Goal: Task Accomplishment & Management: Manage account settings

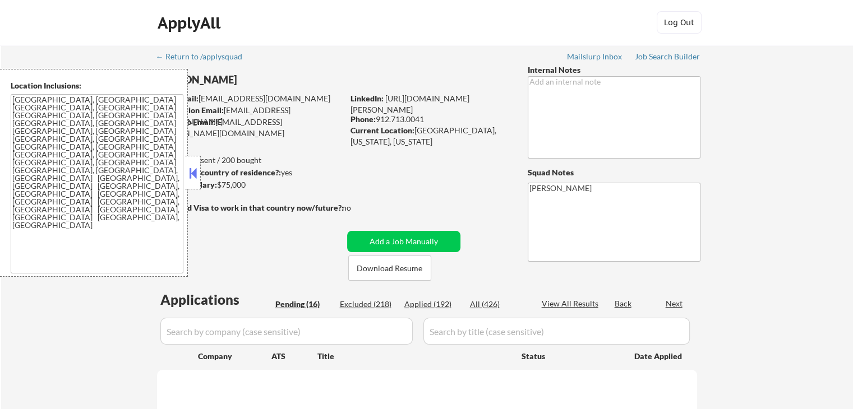
select select ""pending""
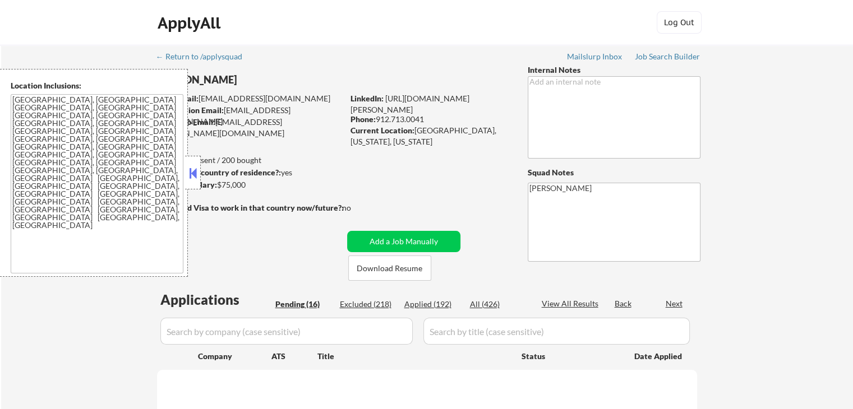
select select ""pending""
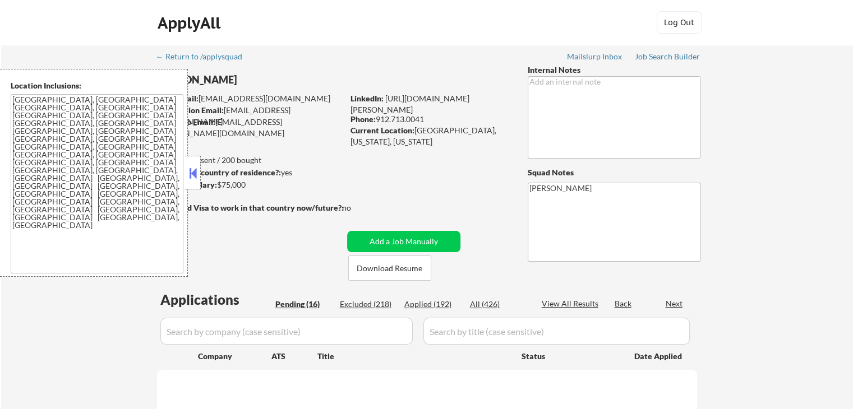
select select ""pending""
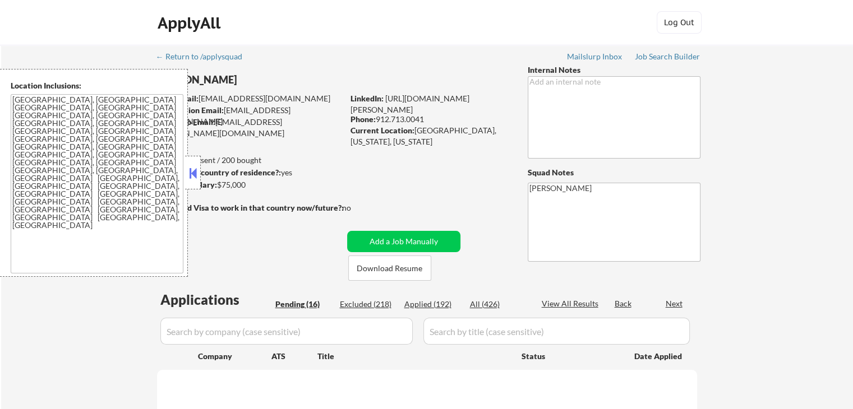
select select ""pending""
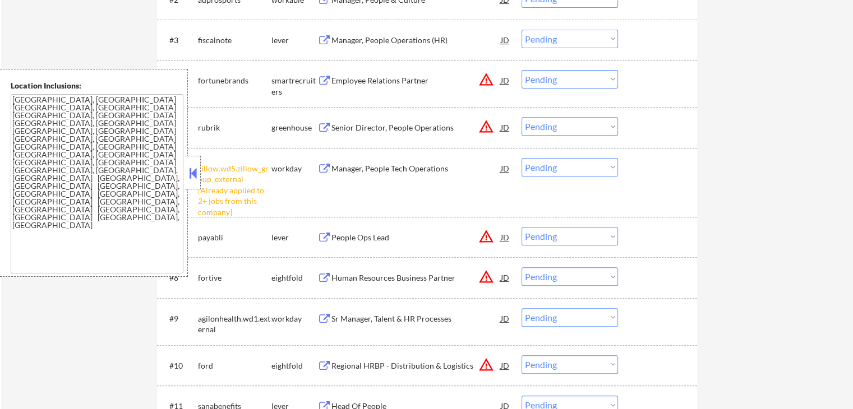
scroll to position [449, 0]
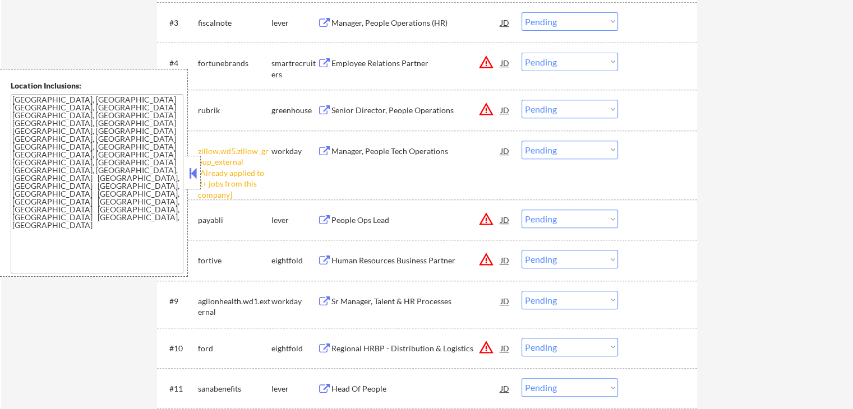
click at [539, 155] on select "Choose an option... Pending Applied Excluded (Questions) Excluded (Expired) Exc…" at bounding box center [569, 150] width 96 height 19
click at [521, 141] on select "Choose an option... Pending Applied Excluded (Questions) Excluded (Expired) Exc…" at bounding box center [569, 150] width 96 height 19
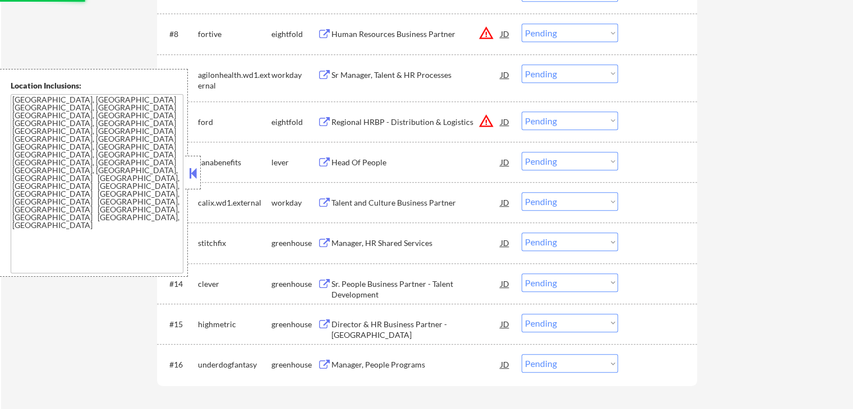
select select ""pending""
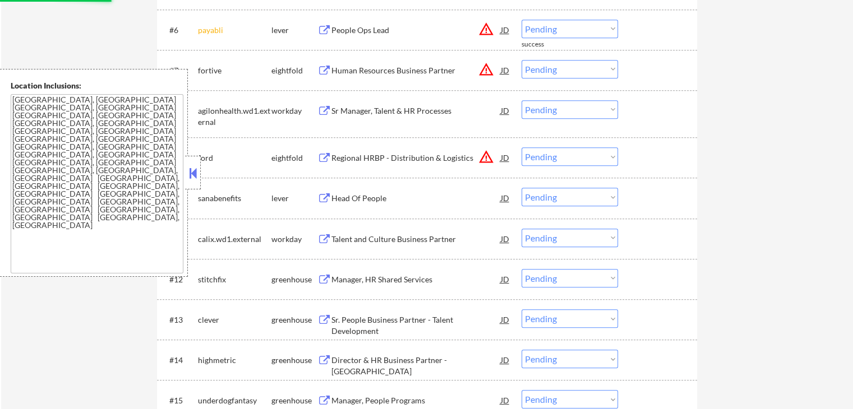
scroll to position [561, 0]
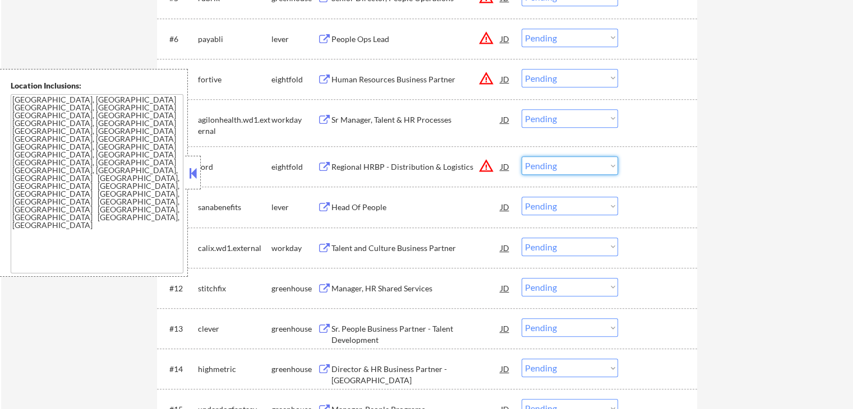
click at [567, 161] on select "Choose an option... Pending Applied Excluded (Questions) Excluded (Expired) Exc…" at bounding box center [569, 165] width 96 height 19
select select ""excluded__location_""
click at [521, 156] on select "Choose an option... Pending Applied Excluded (Questions) Excluded (Expired) Exc…" at bounding box center [569, 165] width 96 height 19
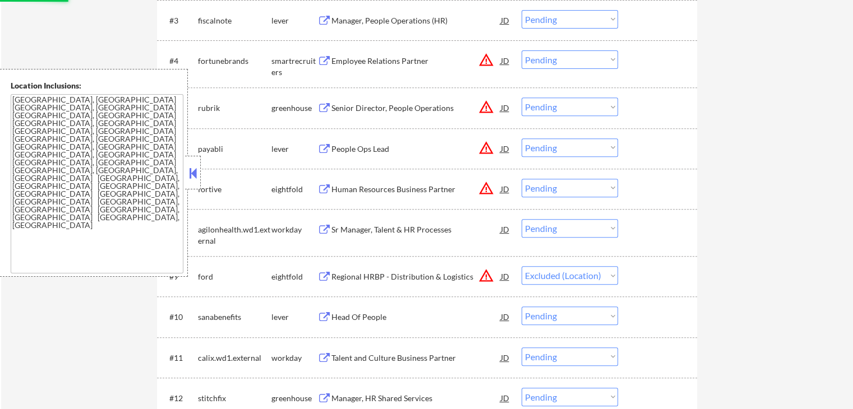
scroll to position [392, 0]
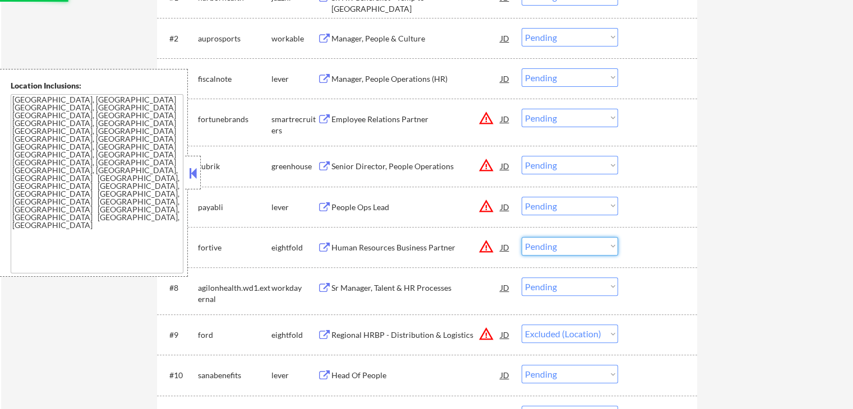
click at [569, 240] on select "Choose an option... Pending Applied Excluded (Questions) Excluded (Expired) Exc…" at bounding box center [569, 246] width 96 height 19
select select ""excluded__location_""
click at [521, 237] on select "Choose an option... Pending Applied Excluded (Questions) Excluded (Expired) Exc…" at bounding box center [569, 246] width 96 height 19
click at [556, 198] on select "Choose an option... Pending Applied Excluded (Questions) Excluded (Expired) Exc…" at bounding box center [569, 206] width 96 height 19
select select ""pending""
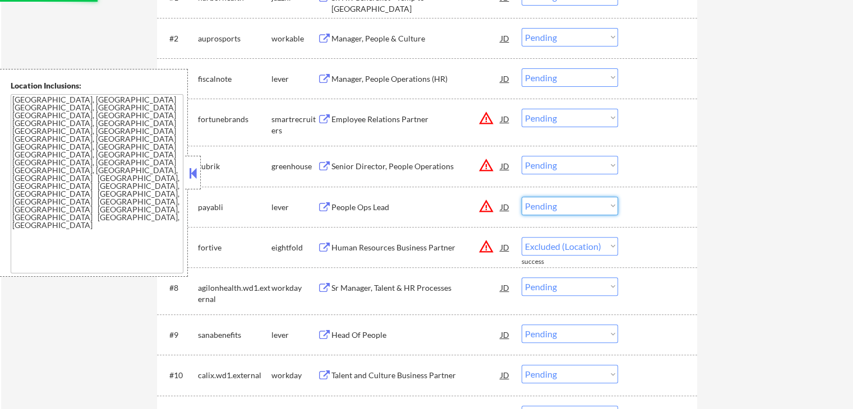
select select ""excluded__location_""
click at [521, 197] on select "Choose an option... Pending Applied Excluded (Questions) Excluded (Expired) Exc…" at bounding box center [569, 206] width 96 height 19
click at [555, 163] on select "Choose an option... Pending Applied Excluded (Questions) Excluded (Expired) Exc…" at bounding box center [569, 165] width 96 height 19
select select ""pending""
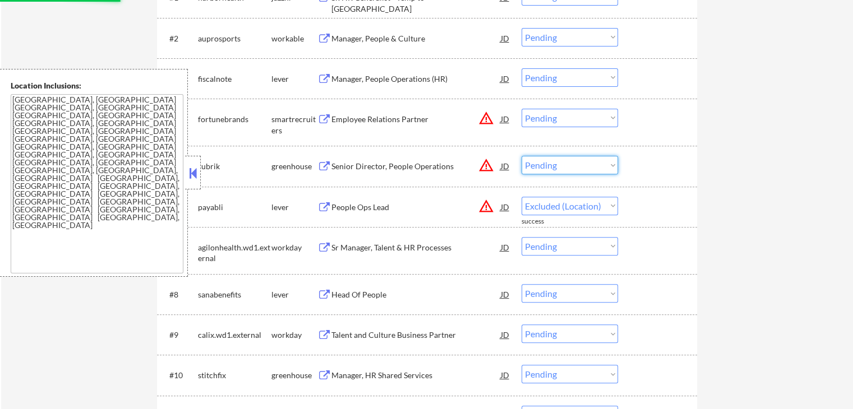
select select ""excluded__location_""
click at [521, 156] on select "Choose an option... Pending Applied Excluded (Questions) Excluded (Expired) Exc…" at bounding box center [569, 165] width 96 height 19
drag, startPoint x: 557, startPoint y: 115, endPoint x: 557, endPoint y: 124, distance: 9.5
click at [557, 115] on select "Choose an option... Pending Applied Excluded (Questions) Excluded (Expired) Exc…" at bounding box center [569, 118] width 96 height 19
select select ""pending""
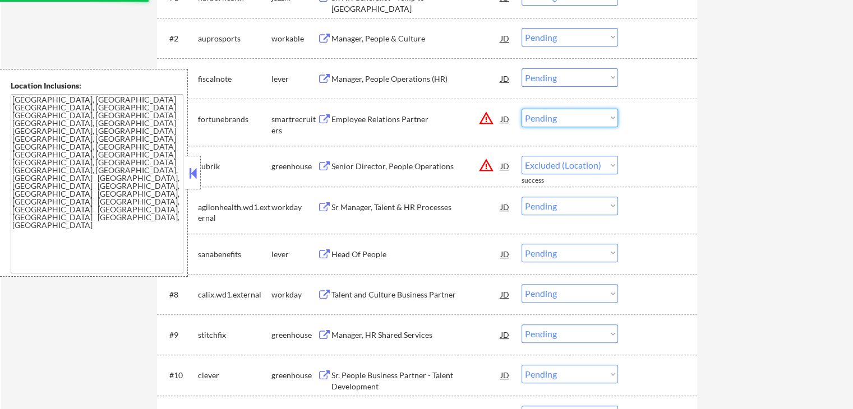
select select ""pending""
click at [521, 109] on select "Choose an option... Pending Applied Excluded (Questions) Excluded (Expired) Exc…" at bounding box center [569, 118] width 96 height 19
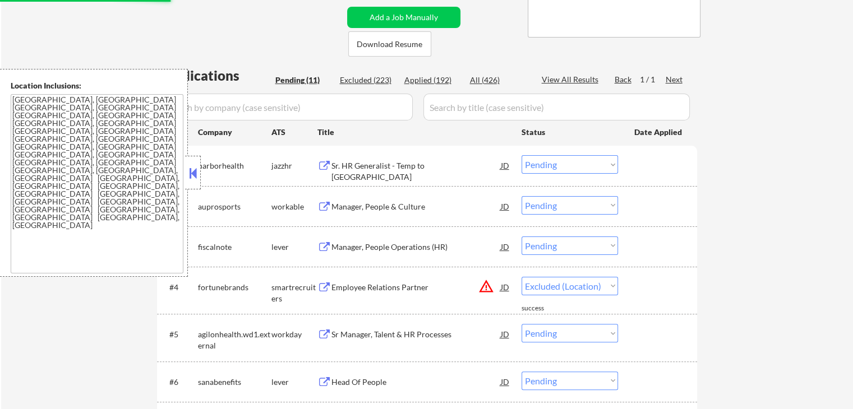
scroll to position [168, 0]
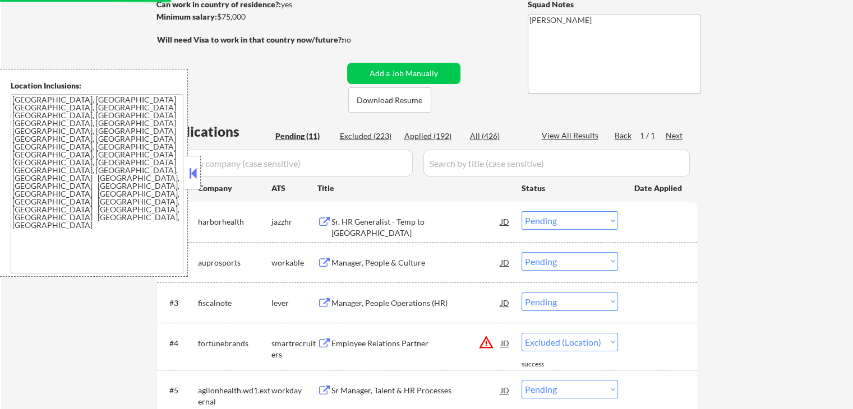
select select ""pending""
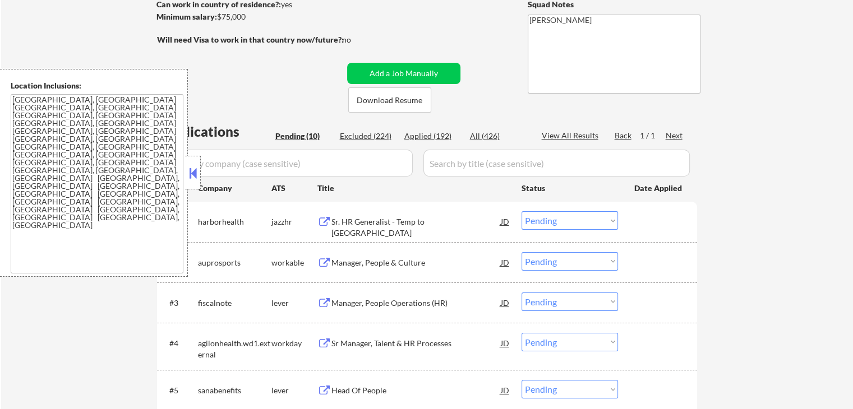
click at [811, 233] on div "← Return to /applysquad Mailslurp Inbox Job Search Builder [PERSON_NAME] User E…" at bounding box center [427, 270] width 852 height 786
click at [321, 220] on button at bounding box center [324, 222] width 14 height 11
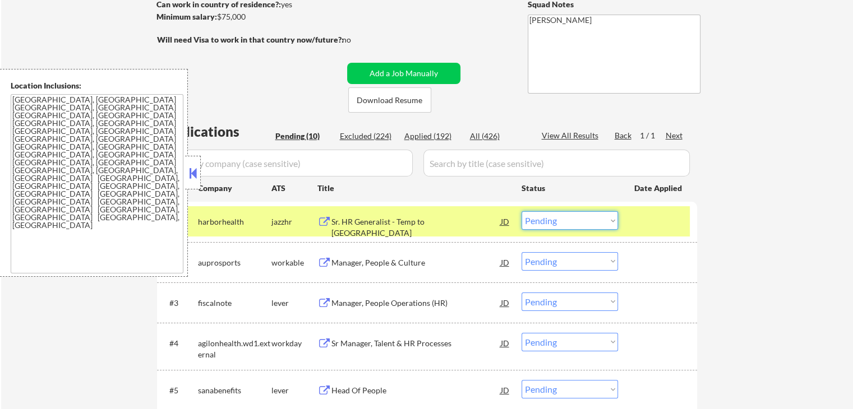
click at [574, 218] on select "Choose an option... Pending Applied Excluded (Questions) Excluded (Expired) Exc…" at bounding box center [569, 220] width 96 height 19
click at [521, 211] on select "Choose an option... Pending Applied Excluded (Questions) Excluded (Expired) Exc…" at bounding box center [569, 220] width 96 height 19
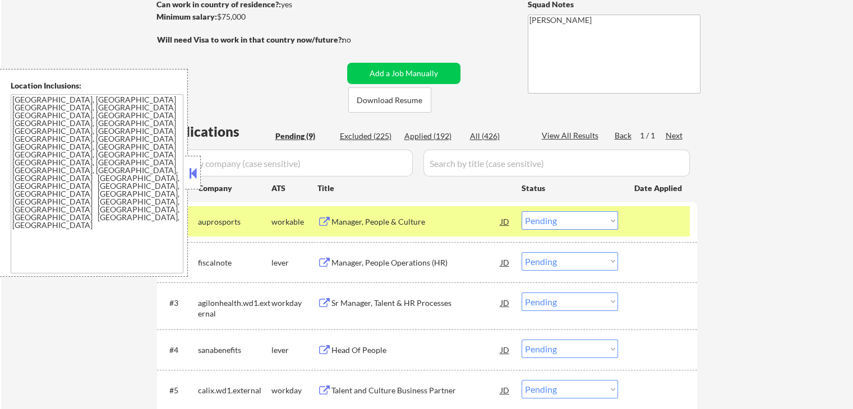
click at [321, 220] on button at bounding box center [324, 222] width 14 height 11
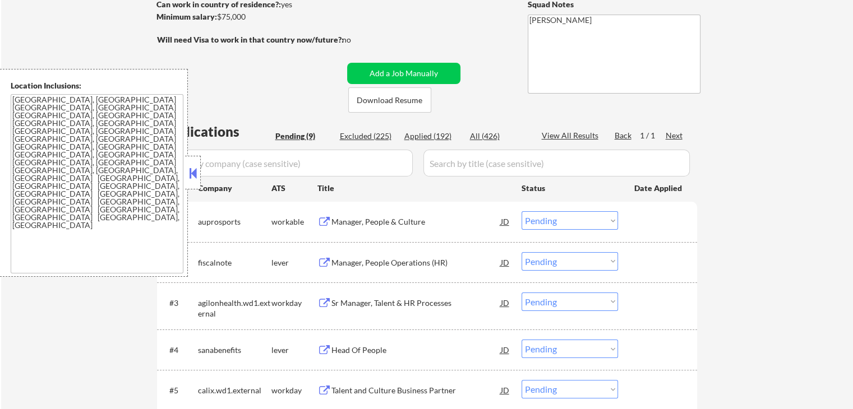
click at [576, 227] on select "Choose an option... Pending Applied Excluded (Questions) Excluded (Expired) Exc…" at bounding box center [569, 220] width 96 height 19
click at [521, 211] on select "Choose an option... Pending Applied Excluded (Questions) Excluded (Expired) Exc…" at bounding box center [569, 220] width 96 height 19
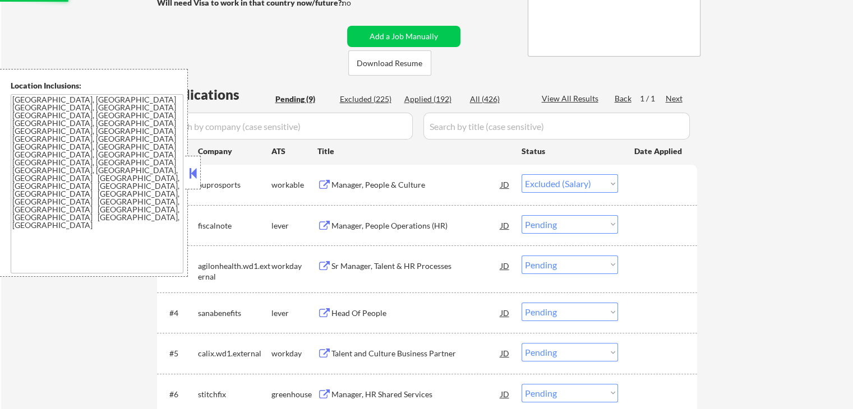
scroll to position [224, 0]
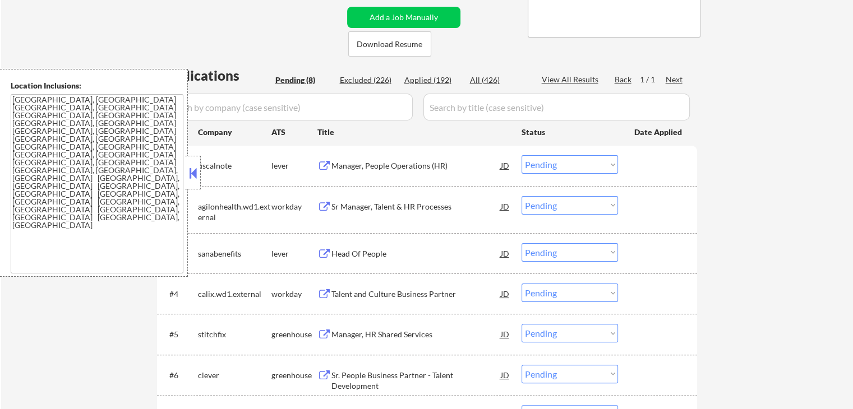
click at [320, 164] on button at bounding box center [324, 166] width 14 height 11
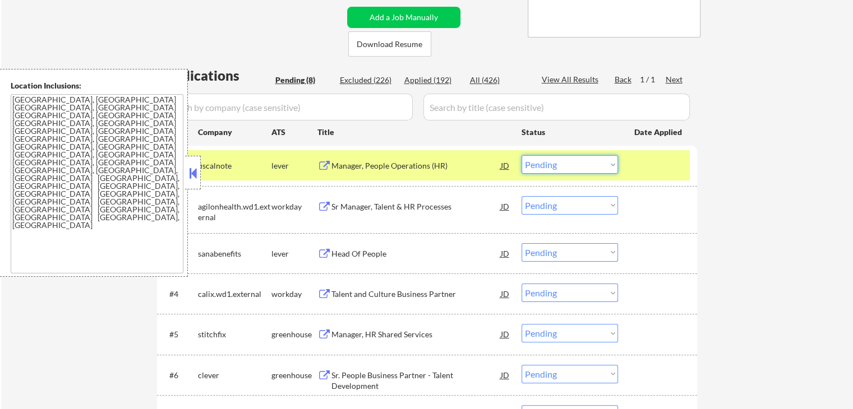
click at [568, 160] on select "Choose an option... Pending Applied Excluded (Questions) Excluded (Expired) Exc…" at bounding box center [569, 164] width 96 height 19
click at [521, 155] on select "Choose an option... Pending Applied Excluded (Questions) Excluded (Expired) Exc…" at bounding box center [569, 164] width 96 height 19
click at [323, 203] on button at bounding box center [324, 207] width 14 height 11
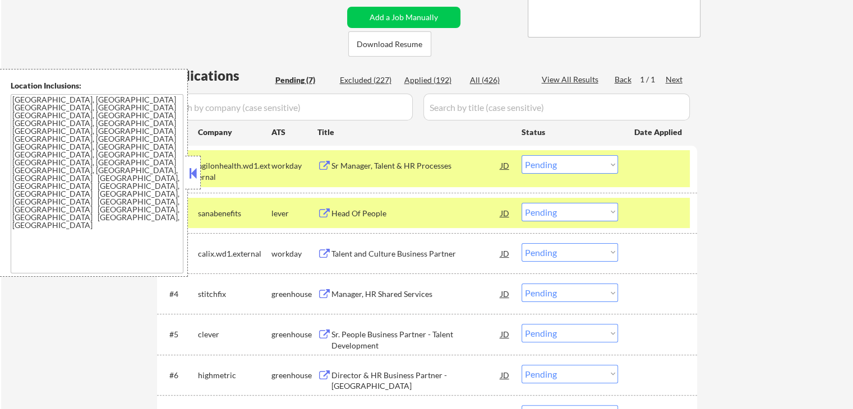
click at [323, 155] on div "#1 agilonhealth.wd1.external workday [PERSON_NAME] Manager, Talent & HR Process…" at bounding box center [424, 168] width 529 height 37
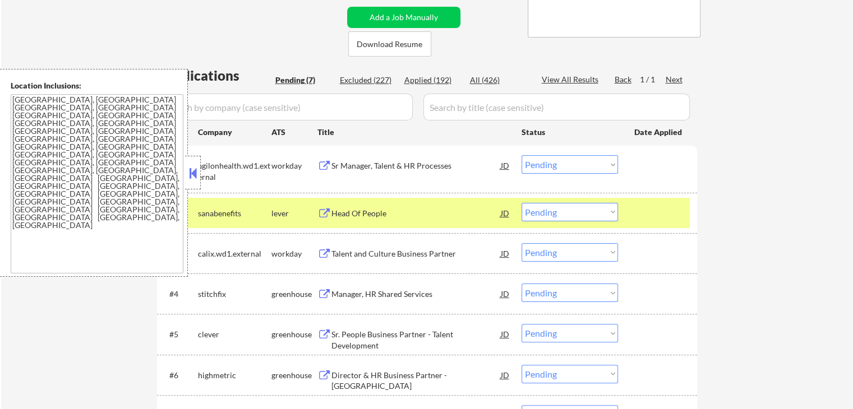
click at [330, 171] on button at bounding box center [324, 166] width 14 height 11
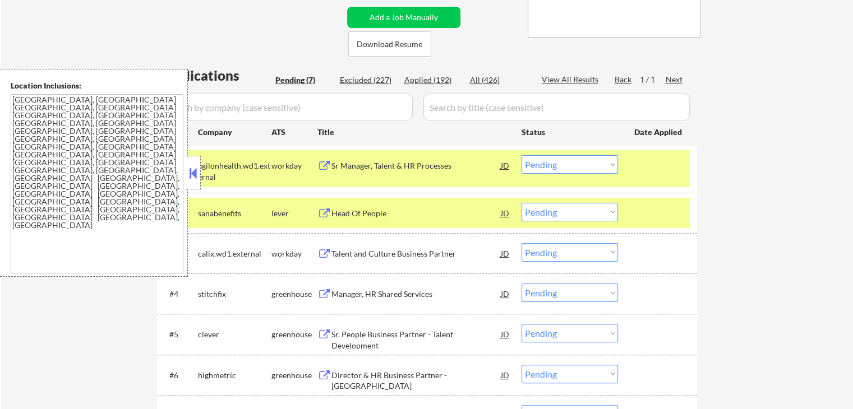
click at [569, 160] on select "Choose an option... Pending Applied Excluded (Questions) Excluded (Expired) Exc…" at bounding box center [569, 164] width 96 height 19
click at [521, 155] on select "Choose an option... Pending Applied Excluded (Questions) Excluded (Expired) Exc…" at bounding box center [569, 164] width 96 height 19
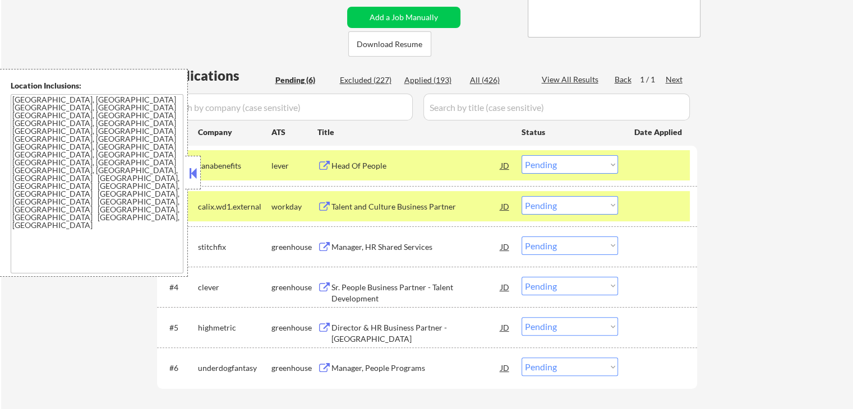
click at [327, 163] on button at bounding box center [324, 166] width 14 height 11
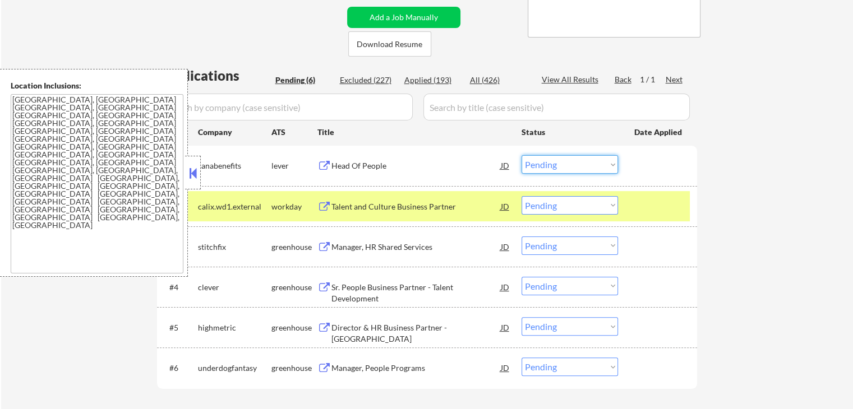
drag, startPoint x: 543, startPoint y: 165, endPoint x: 543, endPoint y: 172, distance: 6.7
click at [543, 165] on select "Choose an option... Pending Applied Excluded (Questions) Excluded (Expired) Exc…" at bounding box center [569, 164] width 96 height 19
click at [521, 155] on select "Choose an option... Pending Applied Excluded (Questions) Excluded (Expired) Exc…" at bounding box center [569, 164] width 96 height 19
click at [323, 207] on button at bounding box center [324, 207] width 14 height 11
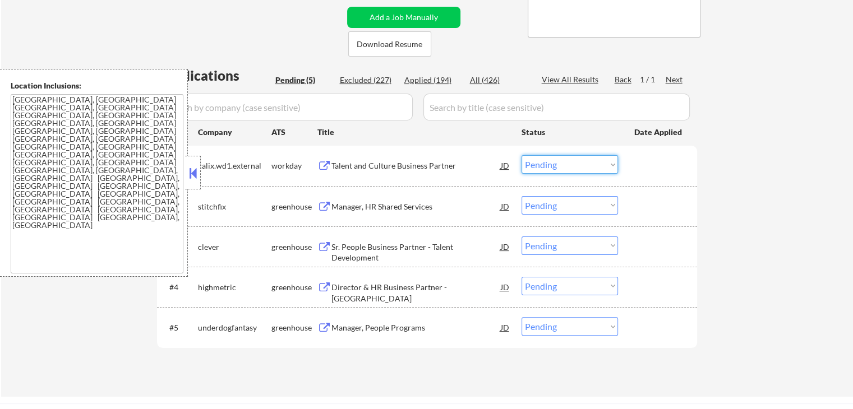
click at [546, 167] on select "Choose an option... Pending Applied Excluded (Questions) Excluded (Expired) Exc…" at bounding box center [569, 164] width 96 height 19
click at [521, 155] on select "Choose an option... Pending Applied Excluded (Questions) Excluded (Expired) Exc…" at bounding box center [569, 164] width 96 height 19
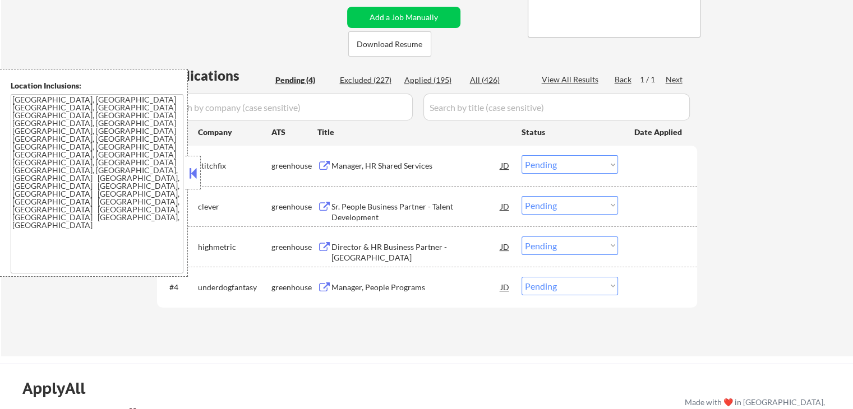
click at [320, 165] on button at bounding box center [324, 166] width 14 height 11
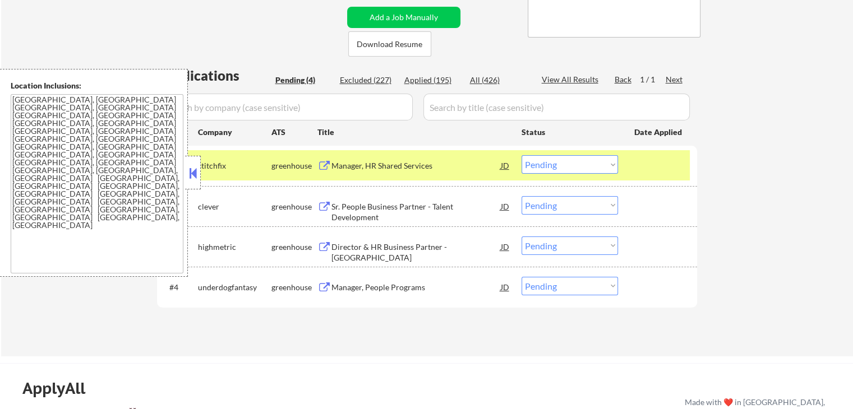
click at [567, 164] on select "Choose an option... Pending Applied Excluded (Questions) Excluded (Expired) Exc…" at bounding box center [569, 164] width 96 height 19
click at [521, 155] on select "Choose an option... Pending Applied Excluded (Questions) Excluded (Expired) Exc…" at bounding box center [569, 164] width 96 height 19
click at [326, 204] on button at bounding box center [324, 207] width 14 height 11
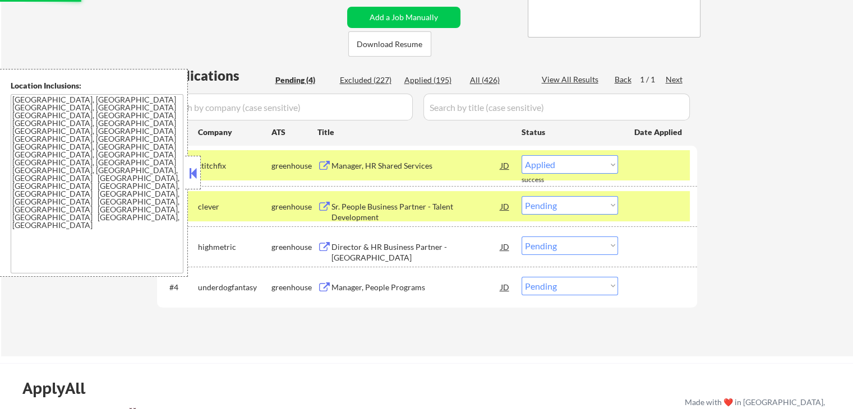
select select ""pending""
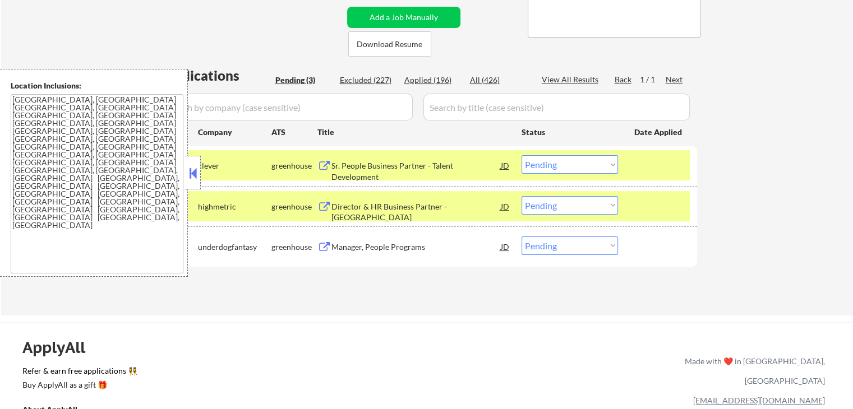
click at [558, 167] on select "Choose an option... Pending Applied Excluded (Questions) Excluded (Expired) Exc…" at bounding box center [569, 164] width 96 height 19
click at [521, 155] on select "Choose an option... Pending Applied Excluded (Questions) Excluded (Expired) Exc…" at bounding box center [569, 164] width 96 height 19
click at [319, 206] on button at bounding box center [324, 207] width 14 height 11
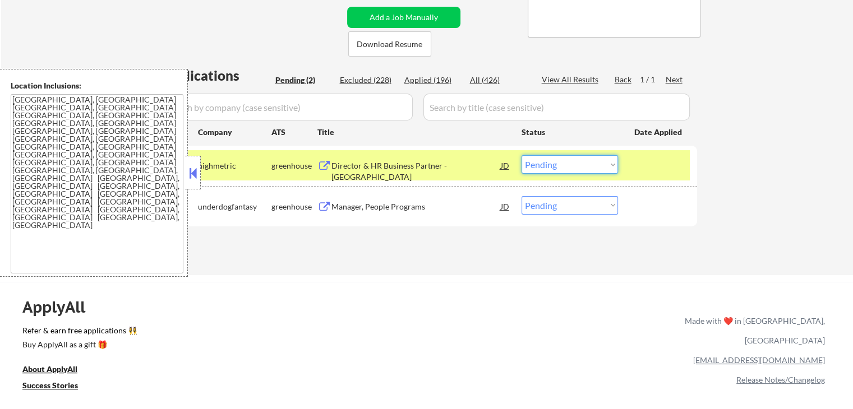
click at [577, 173] on select "Choose an option... Pending Applied Excluded (Questions) Excluded (Expired) Exc…" at bounding box center [569, 164] width 96 height 19
click at [521, 155] on select "Choose an option... Pending Applied Excluded (Questions) Excluded (Expired) Exc…" at bounding box center [569, 164] width 96 height 19
click at [318, 206] on button at bounding box center [324, 207] width 14 height 11
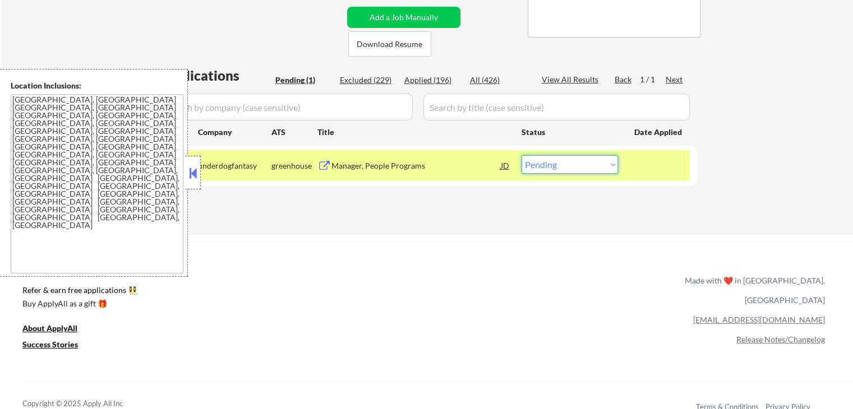
click at [547, 163] on select "Choose an option... Pending Applied Excluded (Questions) Excluded (Expired) Exc…" at bounding box center [569, 164] width 96 height 19
select select ""excluded""
click at [521, 155] on select "Choose an option... Pending Applied Excluded (Questions) Excluded (Expired) Exc…" at bounding box center [569, 164] width 96 height 19
